Goal: Communication & Community: Ask a question

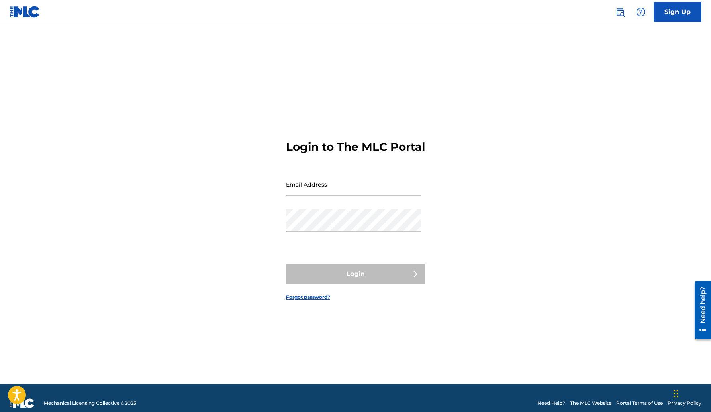
click at [359, 196] on input "Email Address" at bounding box center [353, 184] width 135 height 23
type input "[PERSON_NAME][EMAIL_ADDRESS][DOMAIN_NAME]"
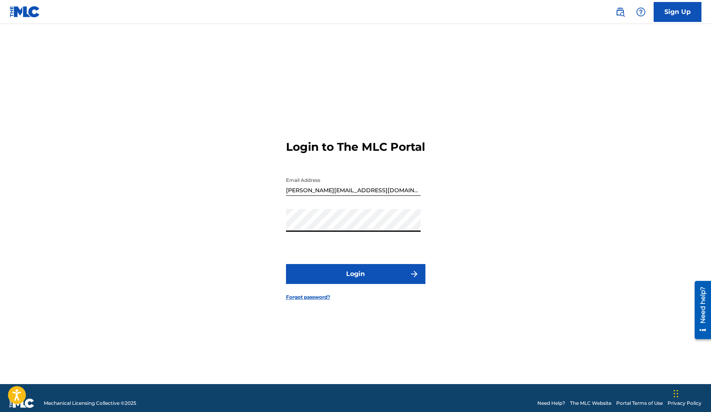
click at [347, 273] on button "Login" at bounding box center [355, 274] width 139 height 20
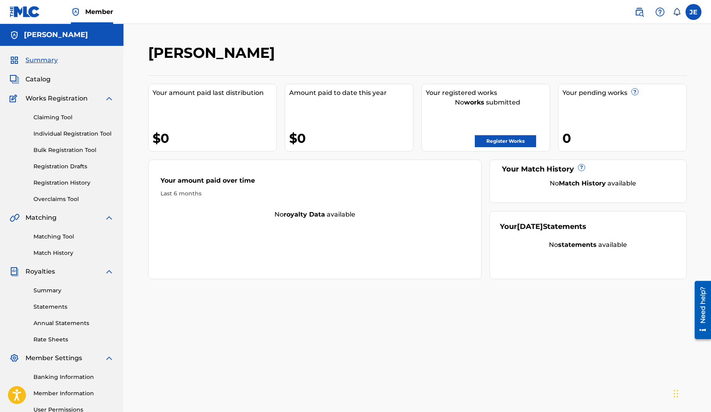
click at [58, 119] on link "Claiming Tool" at bounding box center [73, 117] width 80 height 8
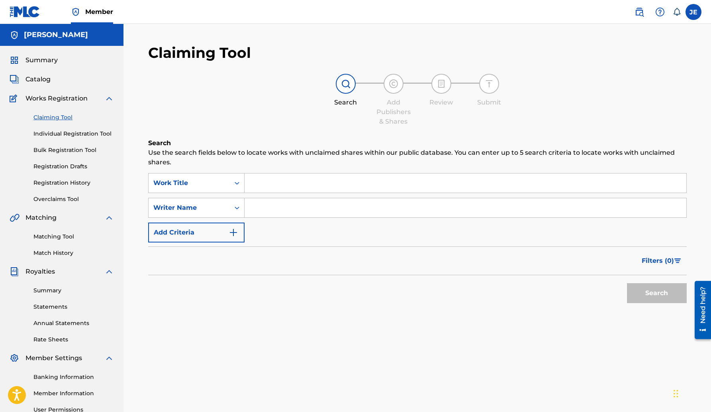
click at [266, 181] on input "Search Form" at bounding box center [466, 182] width 442 height 19
click at [261, 208] on input "Search Form" at bounding box center [466, 207] width 442 height 19
type input "h"
click at [229, 233] on img "Search Form" at bounding box center [234, 232] width 10 height 10
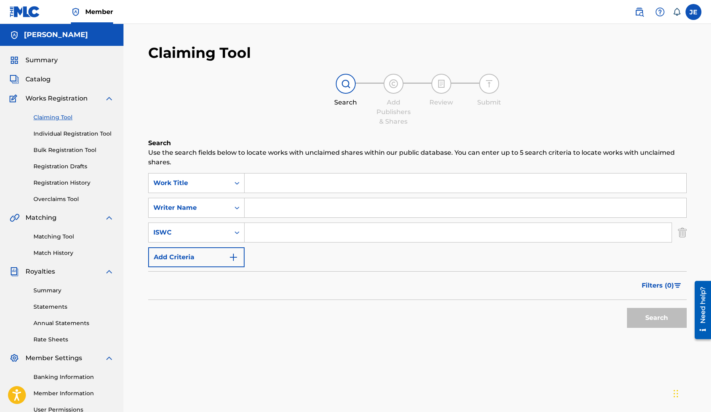
click at [229, 253] on img "Search Form" at bounding box center [234, 257] width 10 height 10
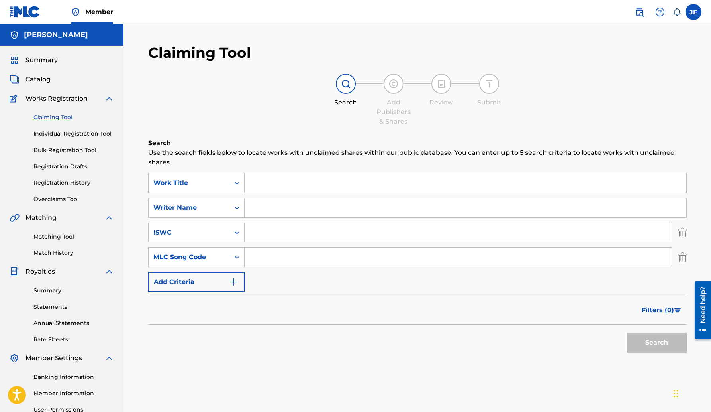
click at [230, 278] on img "Search Form" at bounding box center [234, 282] width 10 height 10
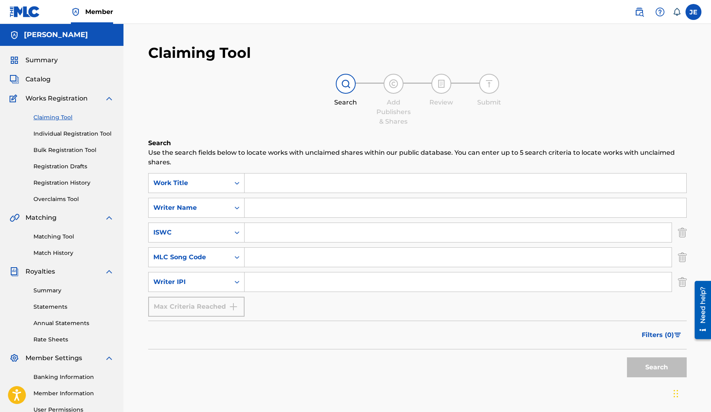
click at [229, 309] on div "Max Criteria Reached" at bounding box center [196, 306] width 96 height 20
click at [269, 180] on input "Search Form" at bounding box center [466, 182] width 442 height 19
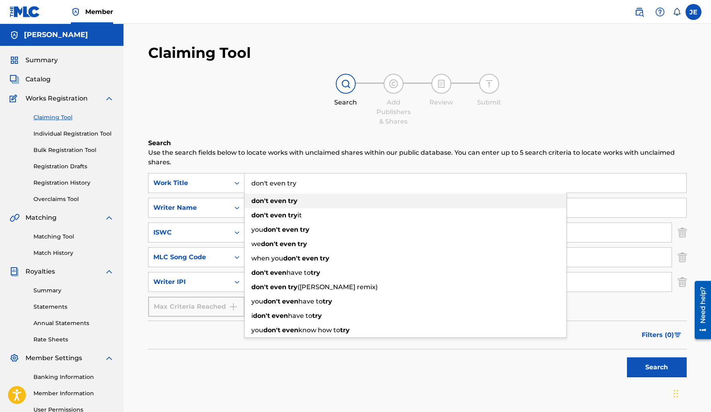
type input "don't even try"
click at [277, 204] on div "don't even try" at bounding box center [406, 201] width 322 height 14
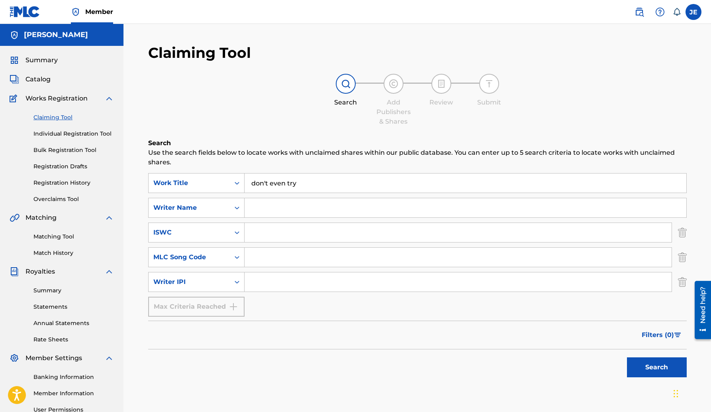
click at [279, 204] on input "Search Form" at bounding box center [466, 207] width 442 height 19
click at [663, 358] on button "Search" at bounding box center [657, 367] width 60 height 20
click at [659, 367] on button "Search" at bounding box center [657, 367] width 60 height 20
click at [285, 210] on input "[PERSON_NAME] [PERSON_NAME]" at bounding box center [466, 207] width 442 height 19
type input "[PERSON_NAME]"
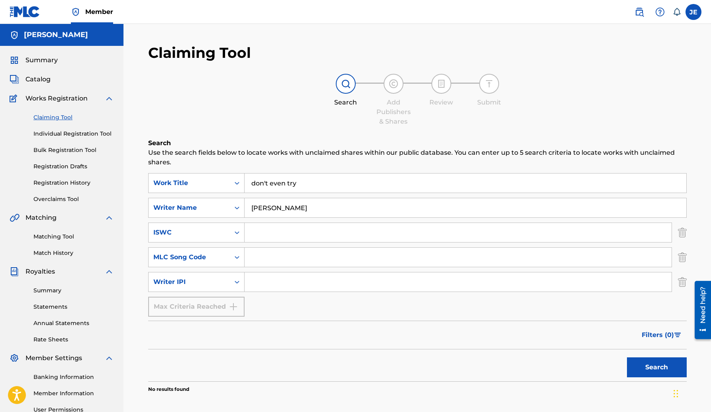
click at [644, 368] on button "Search" at bounding box center [657, 367] width 60 height 20
click at [73, 133] on link "Individual Registration Tool" at bounding box center [73, 133] width 80 height 8
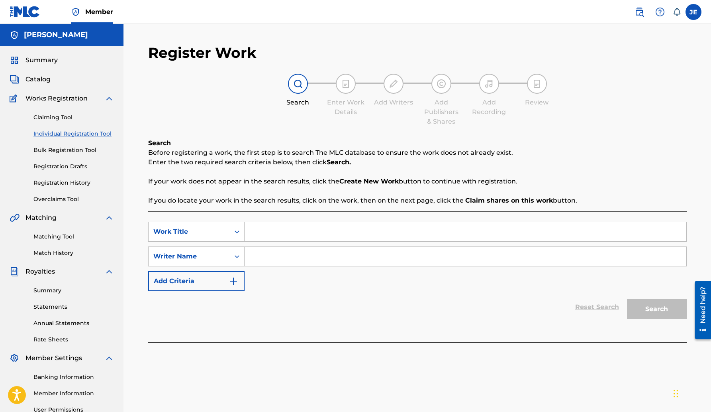
click at [300, 231] on input "Search Form" at bounding box center [466, 231] width 442 height 19
type input "D"
type input "That Sounds Okay"
click at [289, 261] on input "Search Form" at bounding box center [466, 256] width 442 height 19
click at [659, 316] on button "Search" at bounding box center [657, 309] width 60 height 20
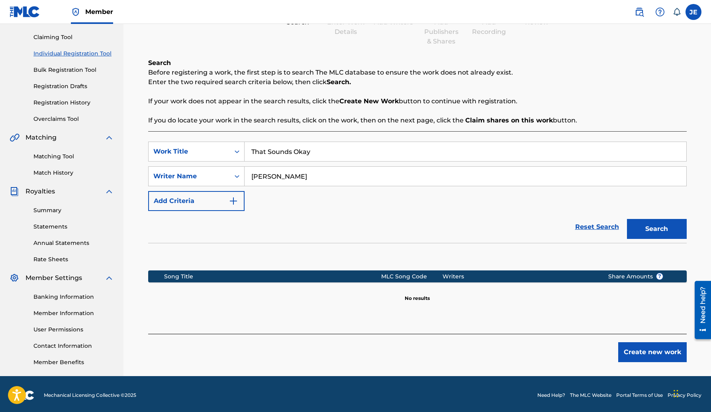
scroll to position [80, 0]
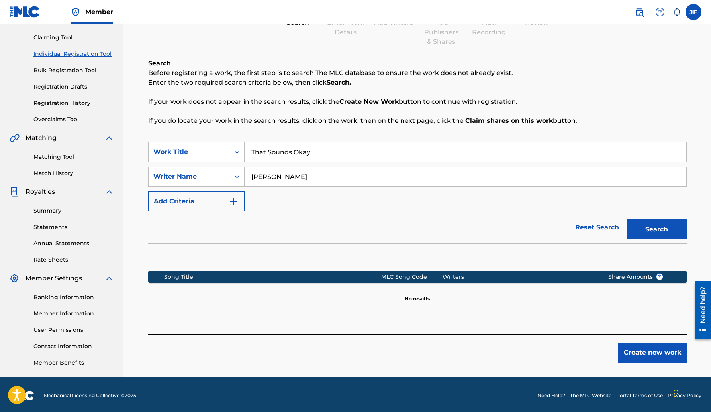
click at [265, 179] on input "[PERSON_NAME]" at bounding box center [466, 176] width 442 height 19
type input "[PERSON_NAME] [PERSON_NAME]"
click at [645, 240] on div "Search" at bounding box center [655, 227] width 64 height 32
click at [645, 234] on button "Search" at bounding box center [657, 229] width 60 height 20
click at [263, 335] on div "Create new work" at bounding box center [417, 348] width 539 height 28
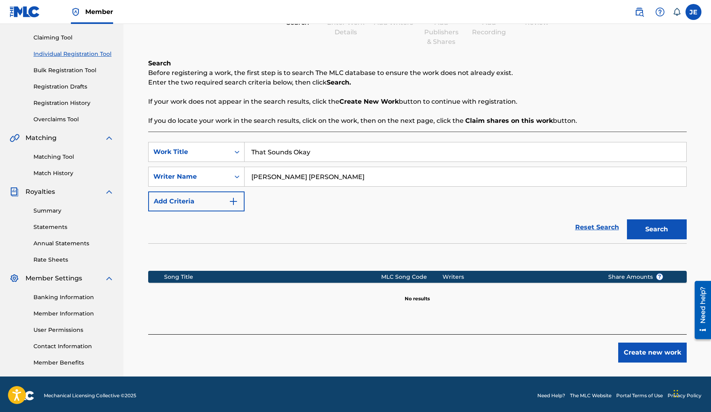
click at [50, 312] on link "Member Information" at bounding box center [73, 313] width 80 height 8
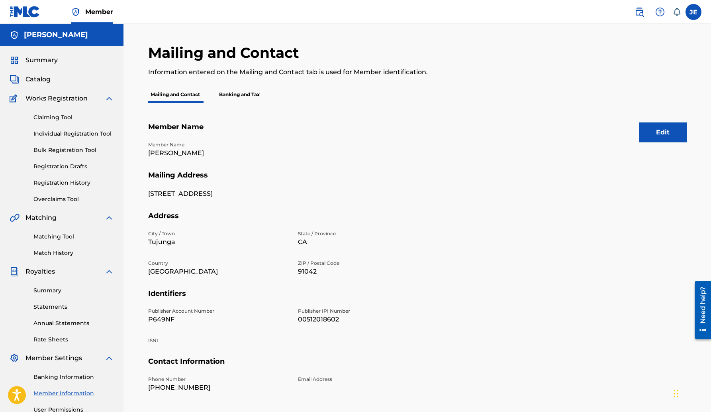
click at [654, 134] on button "Edit" at bounding box center [663, 132] width 48 height 20
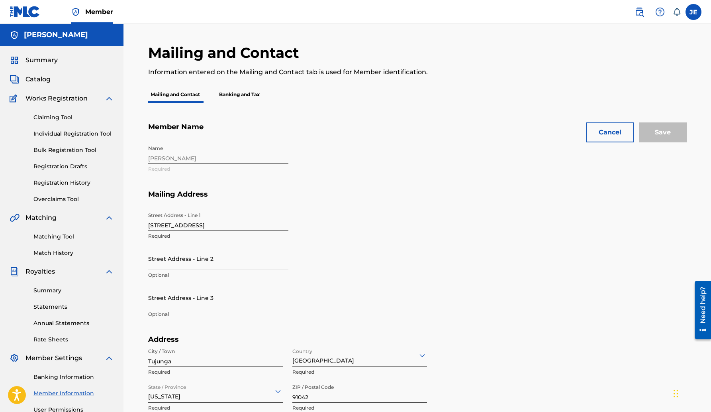
click at [193, 159] on div "Name [PERSON_NAME] Required" at bounding box center [293, 165] width 290 height 49
click at [187, 158] on div "Name [PERSON_NAME] Required" at bounding box center [293, 165] width 290 height 49
click at [169, 160] on div "Name [PERSON_NAME] Required" at bounding box center [293, 165] width 290 height 49
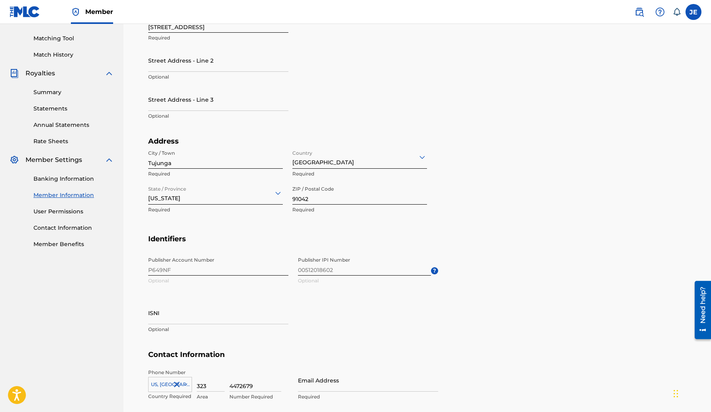
scroll to position [208, 0]
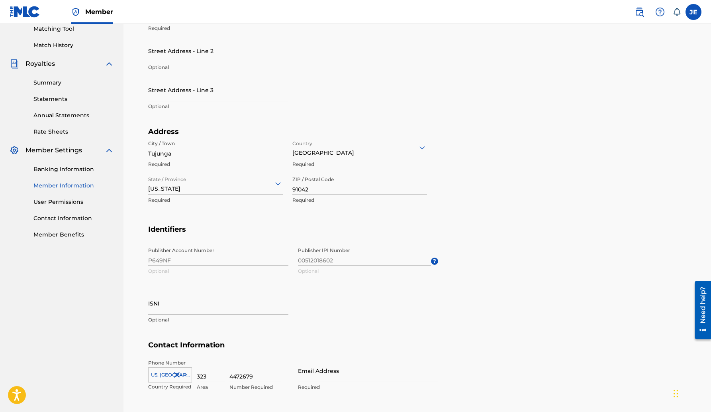
click at [333, 258] on span "Publisher IPI Number 00512018602 Optional ?" at bounding box center [368, 261] width 140 height 36
click at [492, 194] on section "Address City / Town [GEOGRAPHIC_DATA] Required Country [GEOGRAPHIC_DATA] Requir…" at bounding box center [417, 176] width 539 height 98
click at [177, 308] on input "ISNI" at bounding box center [218, 303] width 140 height 23
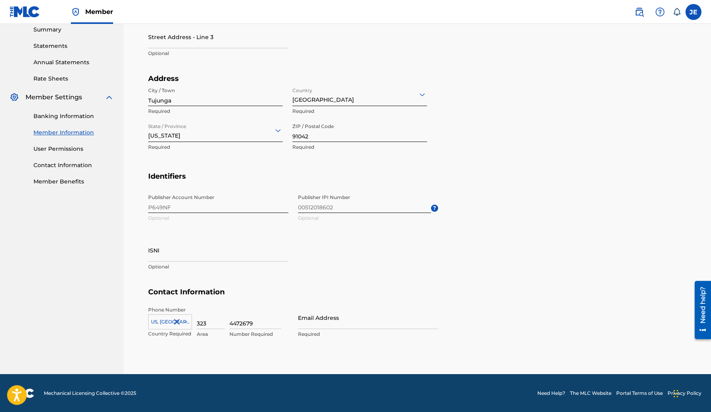
click at [14, 392] on icon "Open accessiBe: accessibility options, statement and help" at bounding box center [17, 396] width 10 height 10
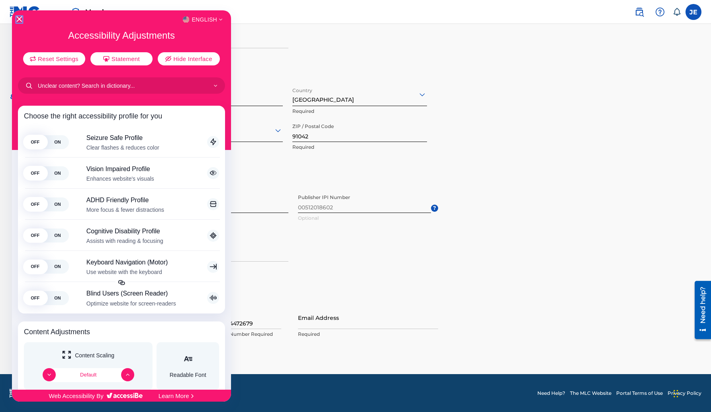
click at [19, 16] on icon "Close Accessibility Interface" at bounding box center [19, 19] width 6 height 6
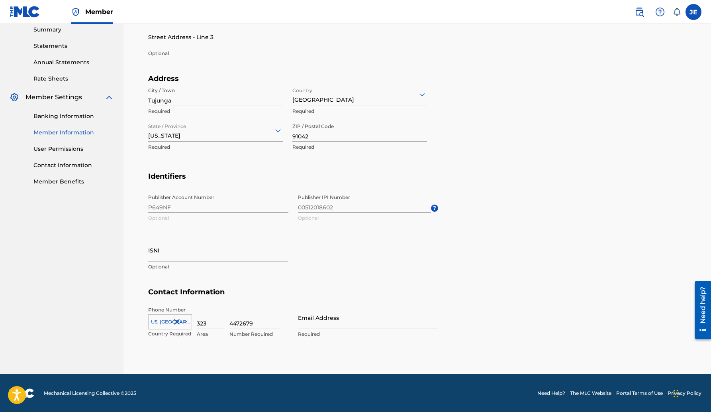
click at [547, 391] on link "Need Help?" at bounding box center [551, 392] width 28 height 7
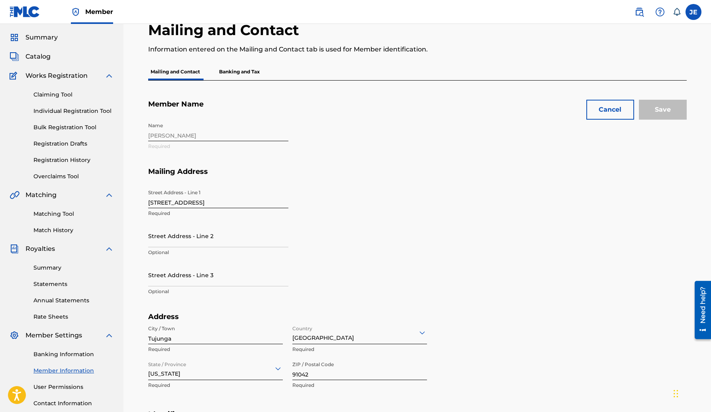
scroll to position [0, 0]
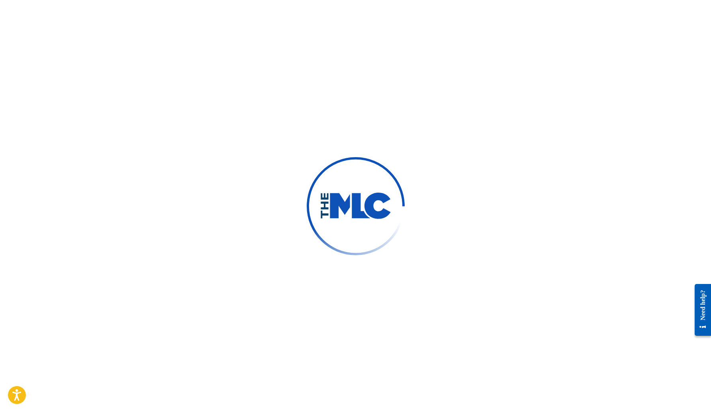
type input "[PERSON_NAME]"
type input "[PERSON_NAME][EMAIL_ADDRESS][DOMAIN_NAME]"
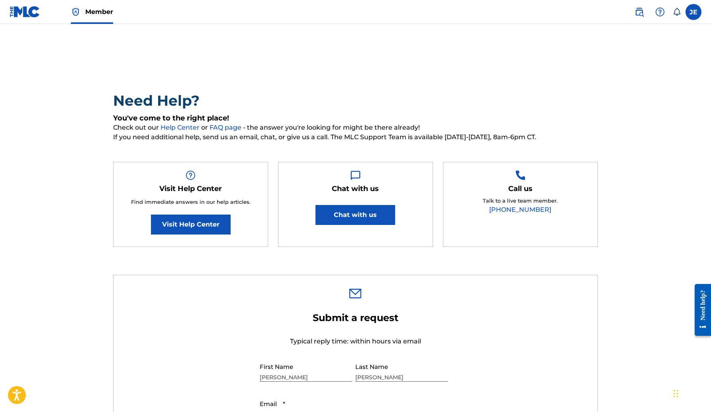
click at [359, 212] on button "Chat with us" at bounding box center [356, 215] width 80 height 20
